Goal: Information Seeking & Learning: Learn about a topic

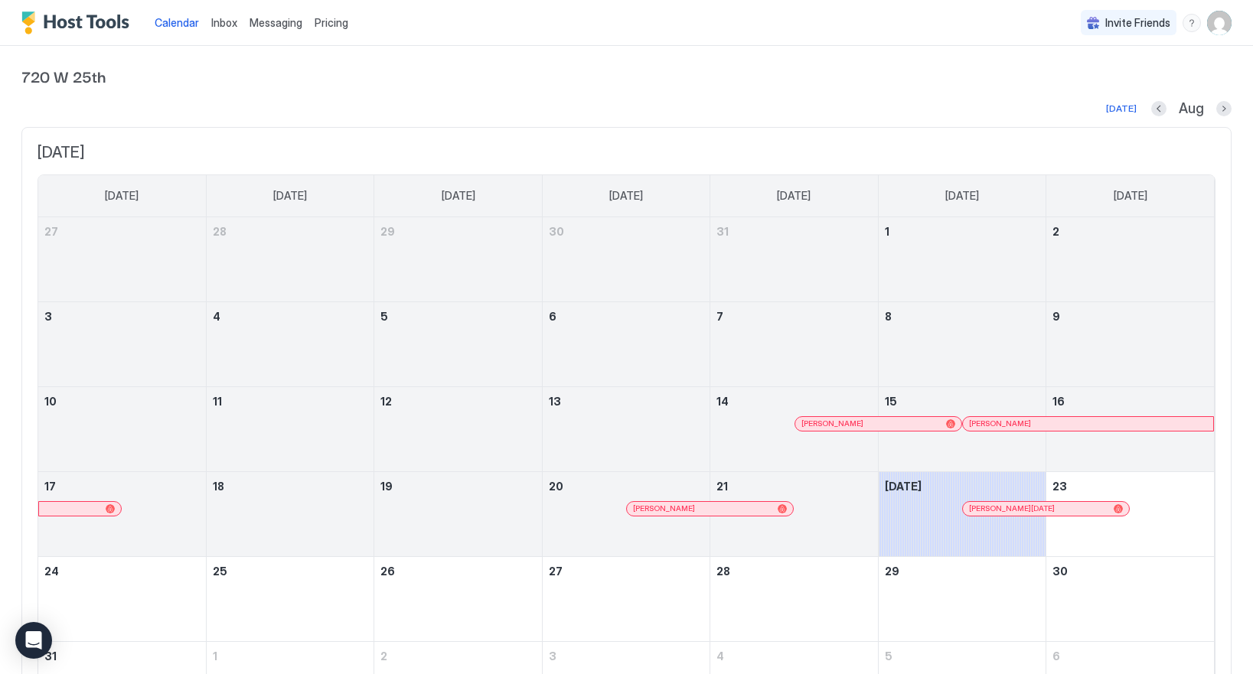
click at [334, 23] on span "Pricing" at bounding box center [332, 23] width 34 height 14
click at [324, 21] on span "Pricing" at bounding box center [332, 23] width 34 height 14
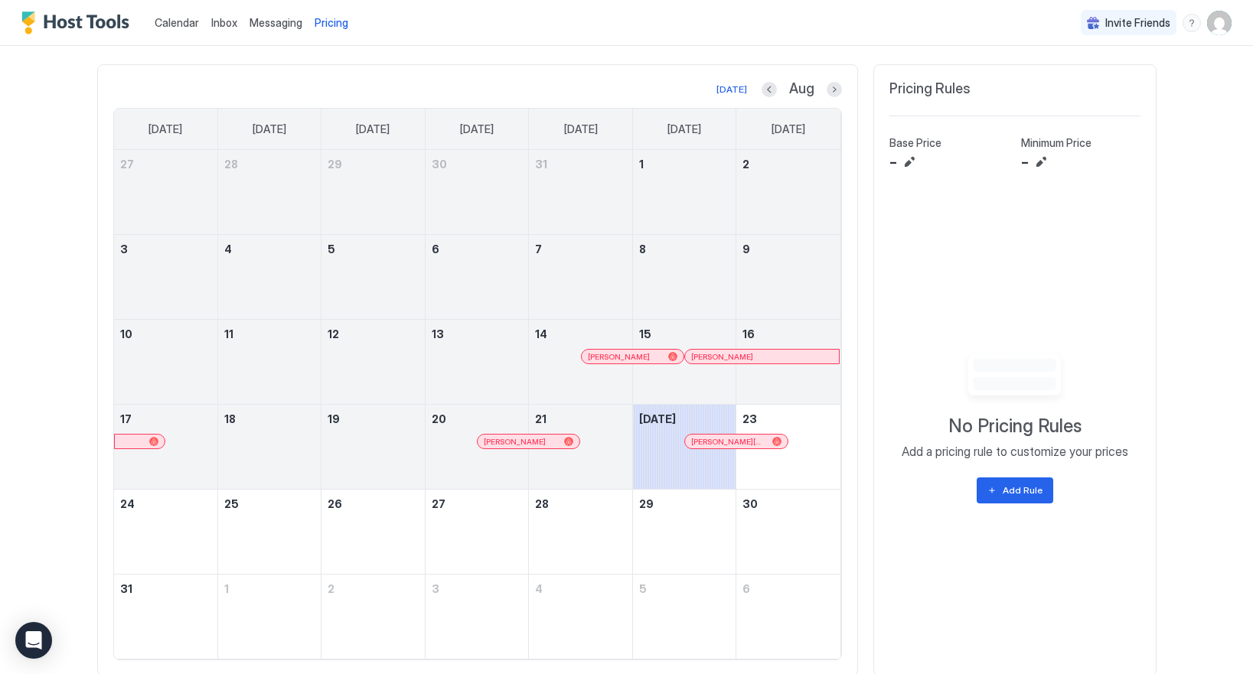
scroll to position [457, 0]
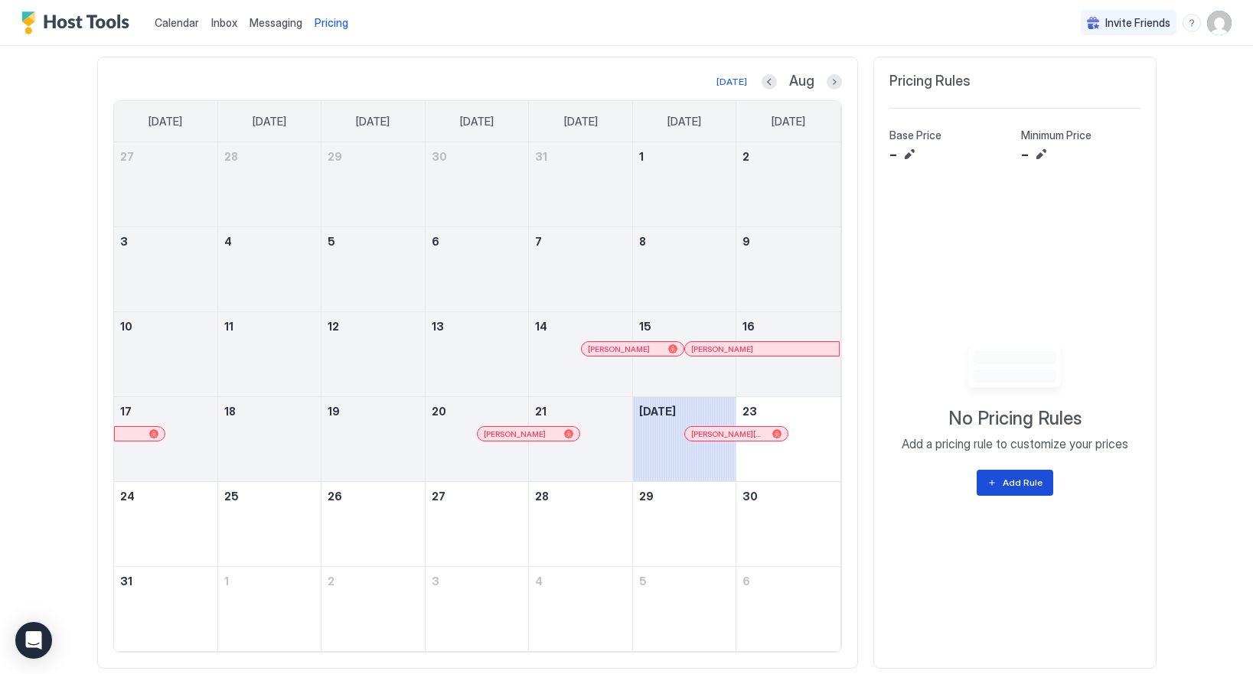
click at [1018, 483] on div "Add Rule" at bounding box center [1023, 483] width 40 height 14
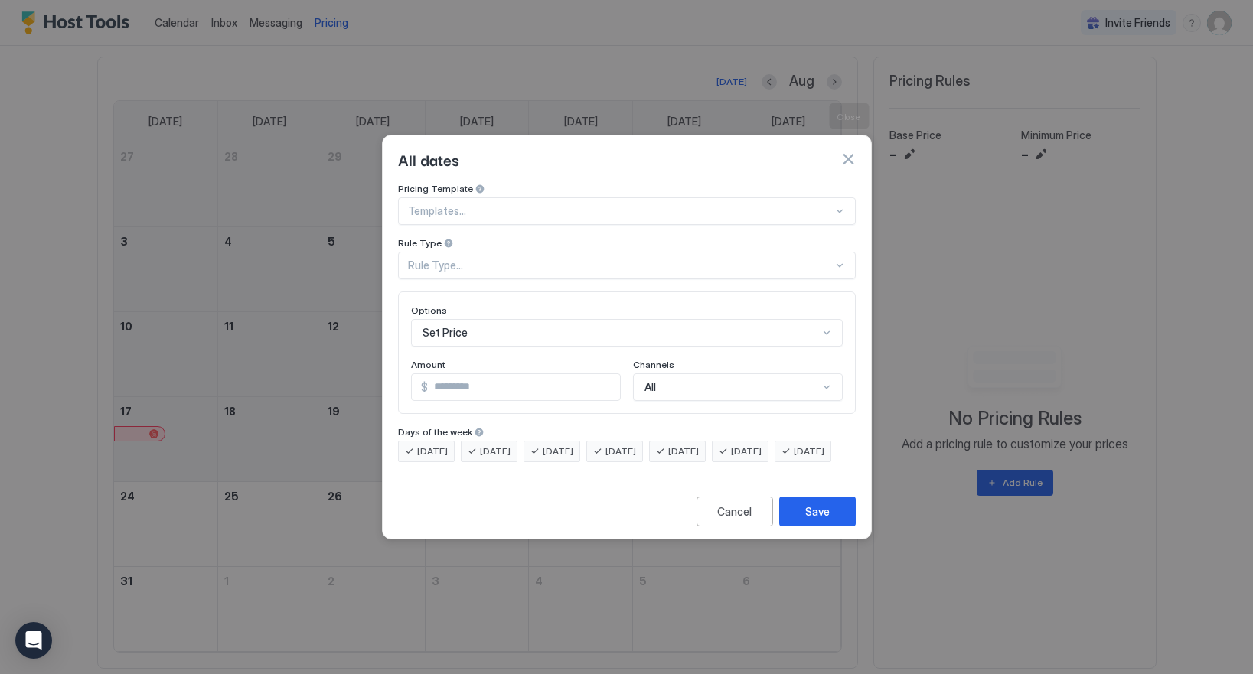
click at [846, 152] on button "button" at bounding box center [847, 159] width 15 height 15
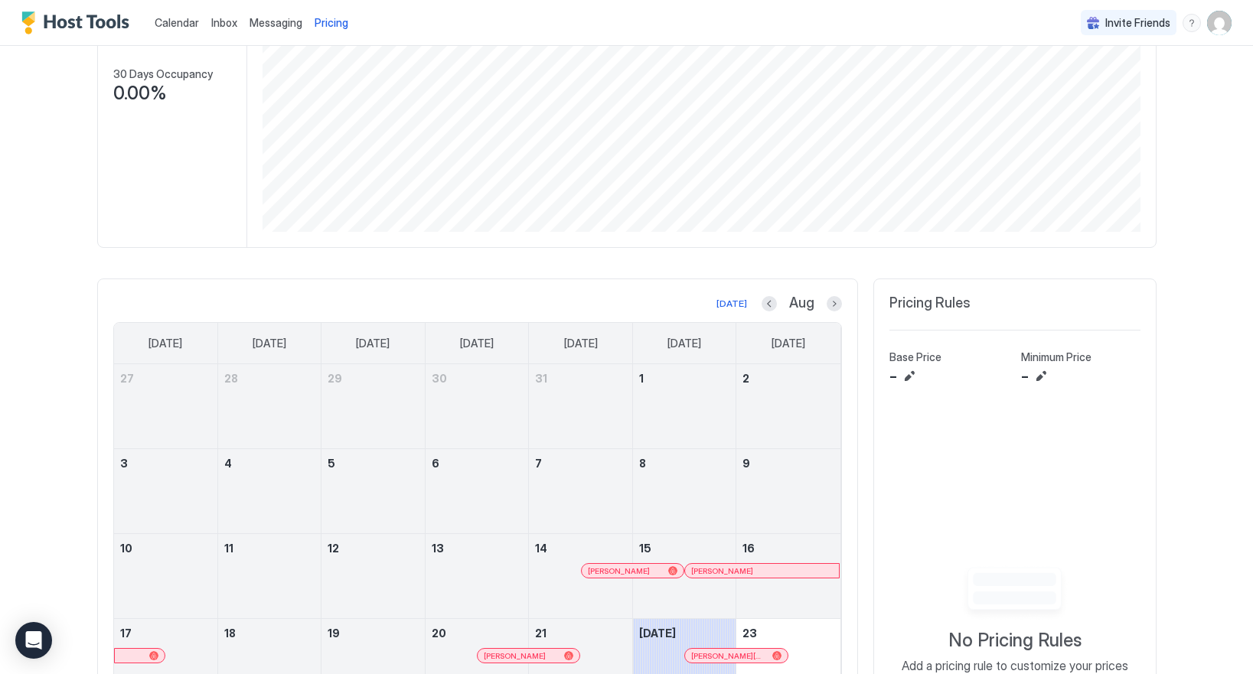
scroll to position [0, 0]
